Goal: Task Accomplishment & Management: Use online tool/utility

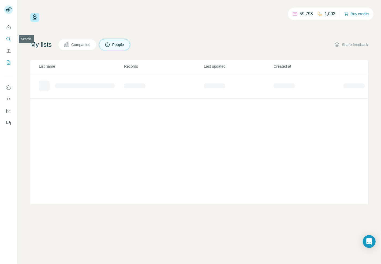
drag, startPoint x: 0, startPoint y: 0, endPoint x: 9, endPoint y: 39, distance: 39.6
click at [9, 39] on icon "Search" at bounding box center [8, 38] width 5 height 5
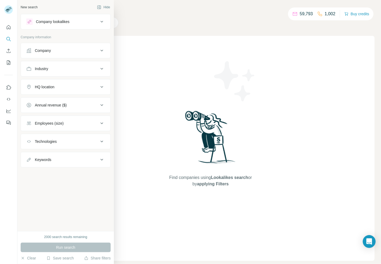
click at [58, 52] on div "Company" at bounding box center [62, 50] width 72 height 5
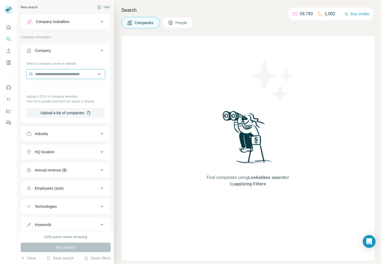
click at [43, 71] on input "text" at bounding box center [65, 74] width 79 height 10
type input "**********"
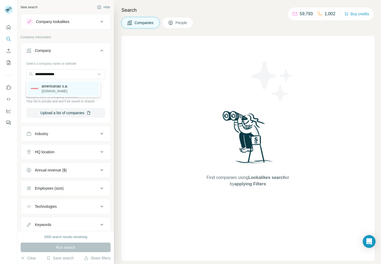
click at [49, 91] on p "[DOMAIN_NAME]" at bounding box center [54, 91] width 27 height 5
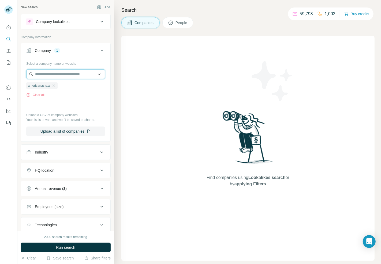
click at [67, 74] on input "text" at bounding box center [65, 74] width 79 height 10
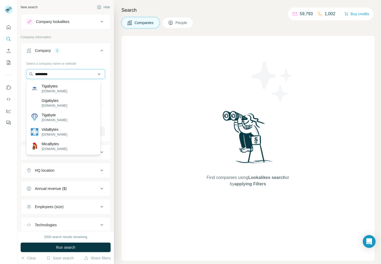
type input "*********"
click at [48, 87] on p "Tigabytes" at bounding box center [54, 86] width 26 height 5
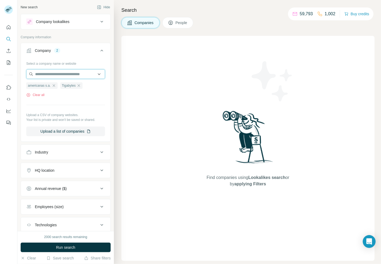
click at [63, 74] on input "text" at bounding box center [65, 74] width 79 height 10
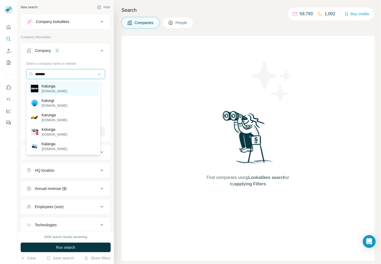
type input "*******"
click at [67, 90] on div "[PERSON_NAME][DOMAIN_NAME]" at bounding box center [63, 88] width 71 height 14
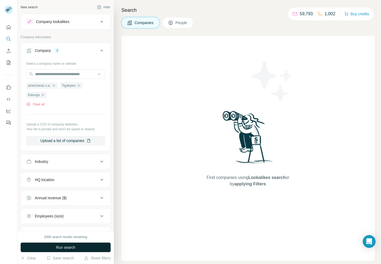
click at [73, 251] on button "Run search" at bounding box center [66, 248] width 90 height 10
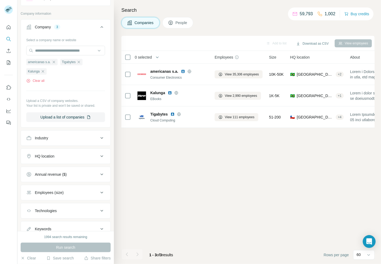
scroll to position [45, 0]
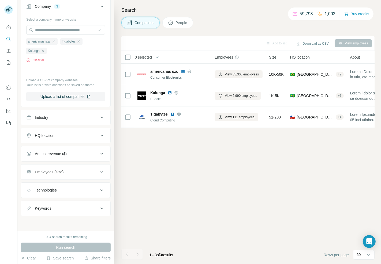
click at [182, 18] on button "People" at bounding box center [177, 22] width 31 height 11
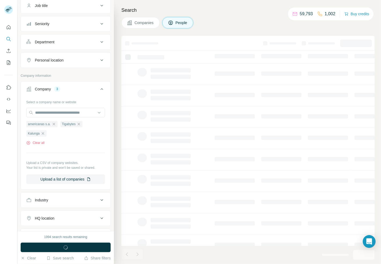
scroll to position [129, 0]
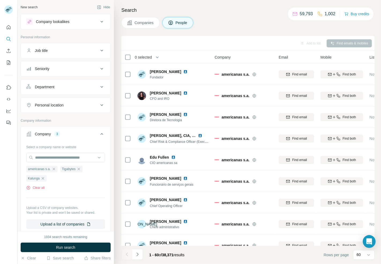
drag, startPoint x: 59, startPoint y: 70, endPoint x: 57, endPoint y: 74, distance: 4.6
click at [59, 70] on div "Seniority" at bounding box center [62, 68] width 72 height 5
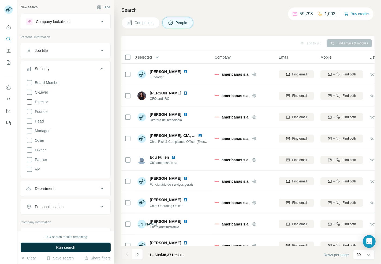
click at [29, 102] on icon at bounding box center [29, 102] width 6 height 6
click at [29, 91] on icon at bounding box center [29, 92] width 6 height 6
click at [29, 110] on icon at bounding box center [29, 111] width 6 height 6
click at [30, 123] on icon at bounding box center [29, 121] width 6 height 6
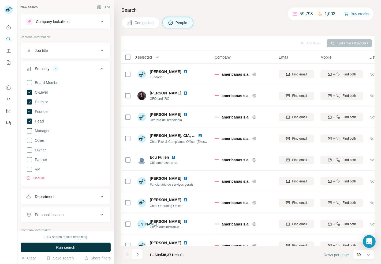
click at [28, 132] on icon at bounding box center [29, 131] width 6 height 6
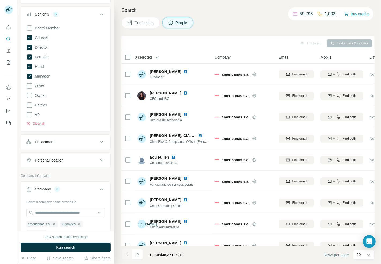
scroll to position [59, 0]
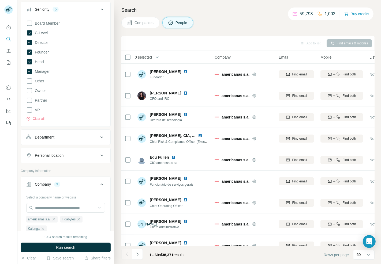
click at [65, 131] on button "Department" at bounding box center [65, 137] width 89 height 13
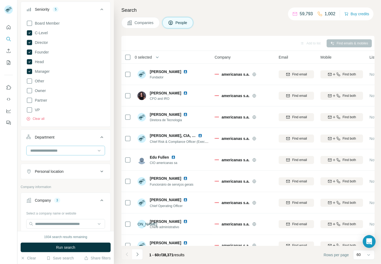
click at [65, 149] on input at bounding box center [63, 151] width 66 height 6
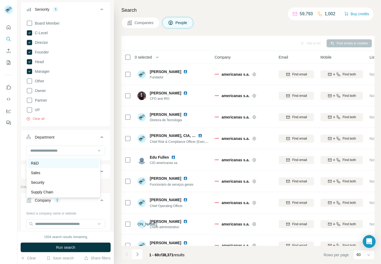
click at [38, 164] on p "R&D" at bounding box center [35, 163] width 8 height 5
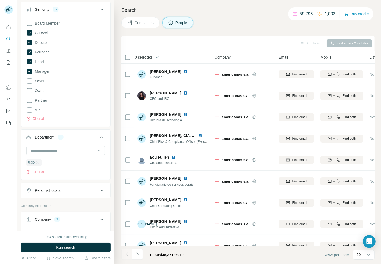
drag, startPoint x: 65, startPoint y: 250, endPoint x: 71, endPoint y: 240, distance: 11.9
click at [65, 250] on span "Run search" at bounding box center [65, 247] width 19 height 5
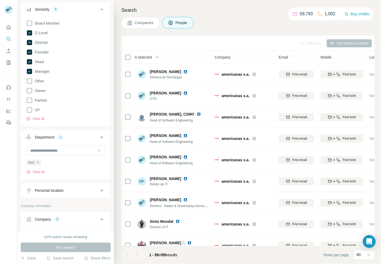
click at [131, 55] on div "0 selected" at bounding box center [141, 57] width 21 height 5
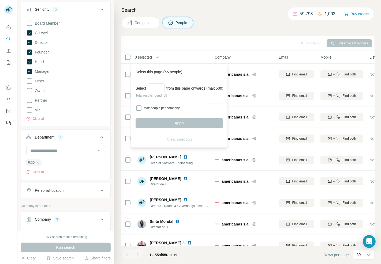
click at [138, 48] on div "Add to list Find emails & mobiles" at bounding box center [247, 43] width 253 height 15
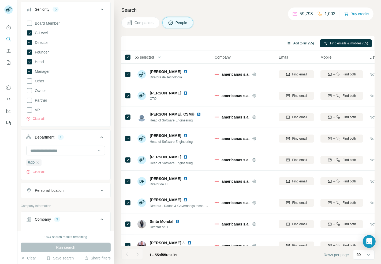
click at [300, 43] on button "Add to list (55)" at bounding box center [300, 43] width 35 height 8
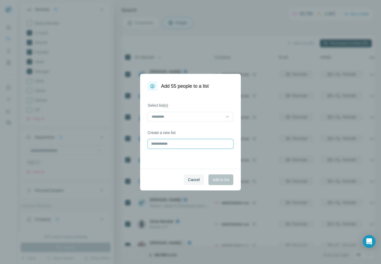
click at [168, 144] on input "text" at bounding box center [191, 144] width 86 height 10
click at [194, 178] on span "Cancel" at bounding box center [194, 179] width 12 height 5
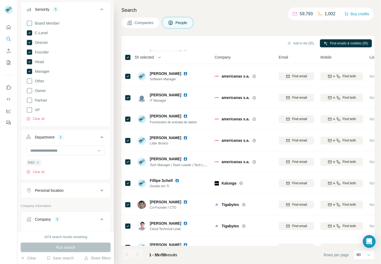
scroll to position [998, 0]
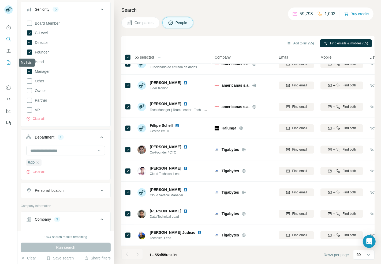
click at [7, 65] on button "My lists" at bounding box center [8, 63] width 9 height 10
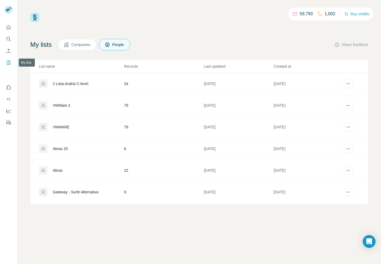
click at [9, 65] on icon "My lists" at bounding box center [8, 62] width 5 height 5
click at [347, 82] on button "actions" at bounding box center [348, 84] width 9 height 9
click at [345, 84] on icon "actions" at bounding box center [347, 83] width 5 height 5
click at [348, 84] on button "actions" at bounding box center [348, 84] width 9 height 9
drag, startPoint x: 333, startPoint y: 14, endPoint x: 315, endPoint y: 20, distance: 19.6
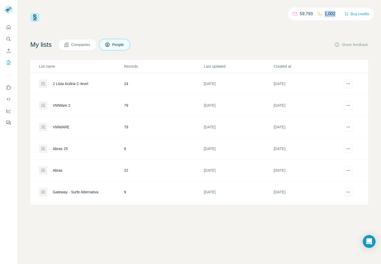
click at [317, 12] on div "1,002" at bounding box center [326, 14] width 18 height 6
click at [305, 40] on div "My lists Companies People Share feedback" at bounding box center [199, 44] width 338 height 11
drag, startPoint x: 334, startPoint y: 13, endPoint x: 323, endPoint y: 19, distance: 12.5
click at [322, 13] on div "59,793 1,002 Buy credits" at bounding box center [330, 13] width 85 height 13
click at [273, 66] on p "Created at" at bounding box center [307, 66] width 69 height 5
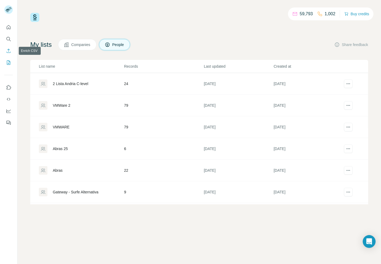
click at [10, 51] on icon "Enrich CSV" at bounding box center [8, 50] width 5 height 5
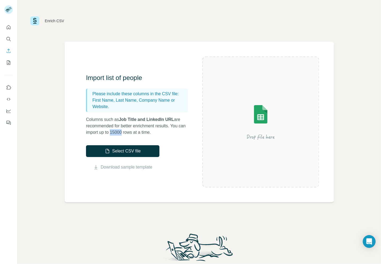
drag, startPoint x: 112, startPoint y: 132, endPoint x: 144, endPoint y: 129, distance: 31.7
click at [124, 131] on p "Columns such as Job Title and LinkedIn URL are recommended for better enrichmen…" at bounding box center [139, 125] width 107 height 19
click at [179, 130] on p "Columns such as Job Title and LinkedIn URL are recommended for better enrichmen…" at bounding box center [139, 125] width 107 height 19
click at [8, 39] on icon "Search" at bounding box center [8, 38] width 5 height 5
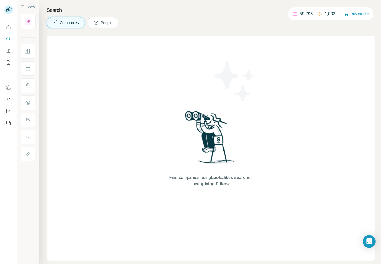
click at [182, 25] on div "Companies People" at bounding box center [211, 22] width 328 height 11
